Goal: Complete application form

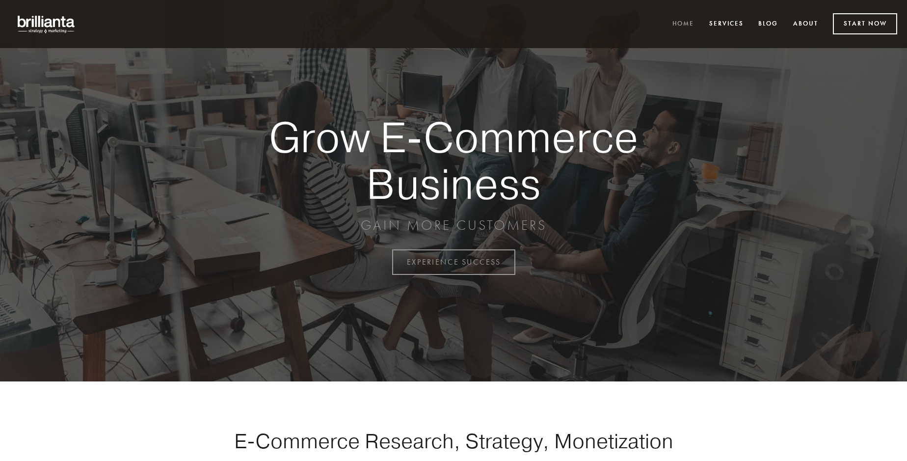
scroll to position [2572, 0]
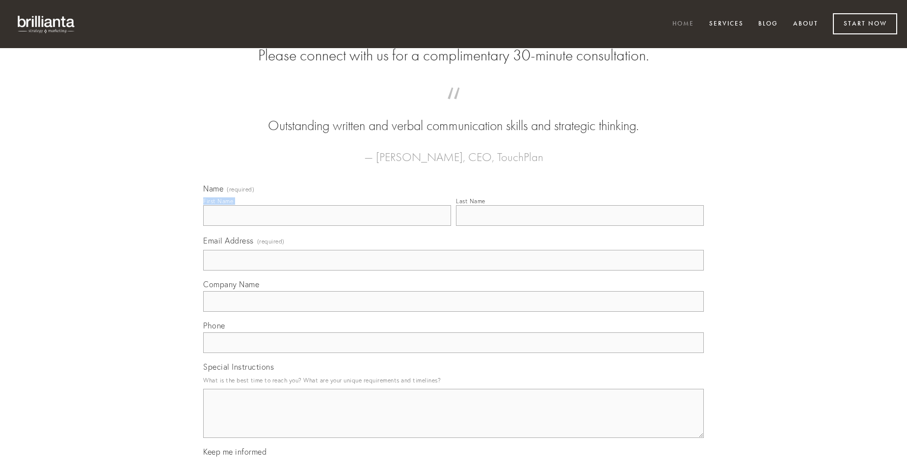
type input "[PERSON_NAME]"
click at [580, 226] on input "Last Name" at bounding box center [580, 215] width 248 height 21
type input "[PERSON_NAME]"
click at [453, 270] on input "Email Address (required)" at bounding box center [453, 260] width 501 height 21
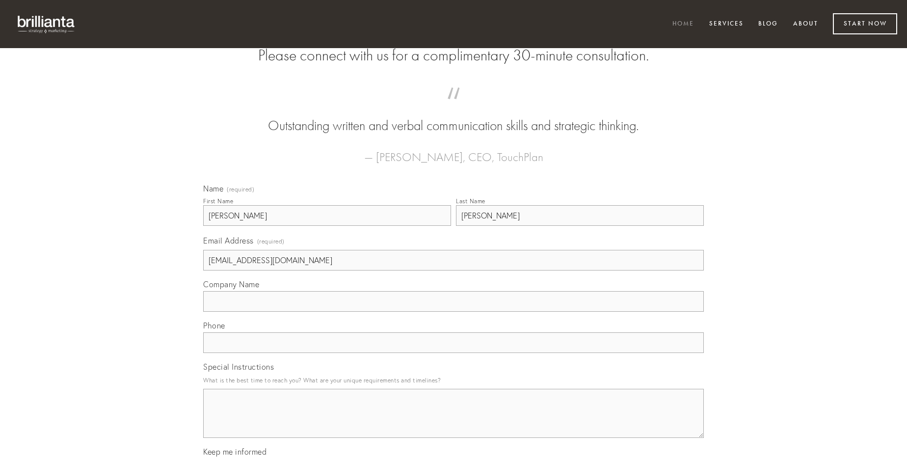
type input "[EMAIL_ADDRESS][DOMAIN_NAME]"
click at [453, 312] on input "Company Name" at bounding box center [453, 301] width 501 height 21
type input "verto"
click at [453, 353] on input "text" at bounding box center [453, 342] width 501 height 21
click at [453, 422] on textarea "Special Instructions" at bounding box center [453, 413] width 501 height 49
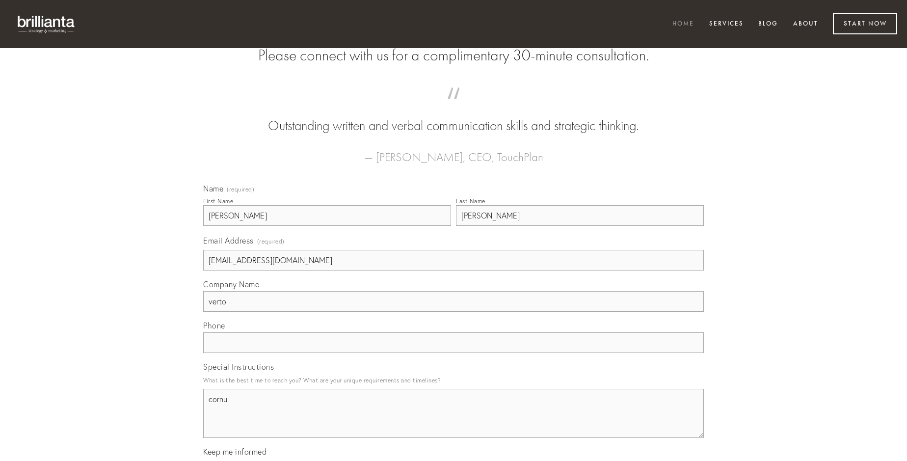
type textarea "cornu"
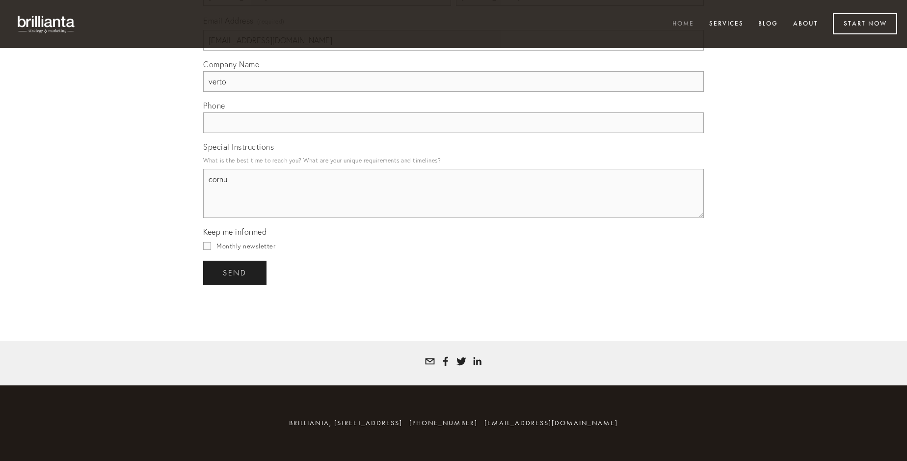
click at [236, 272] on span "send" at bounding box center [235, 272] width 24 height 9
